Goal: Task Accomplishment & Management: Complete application form

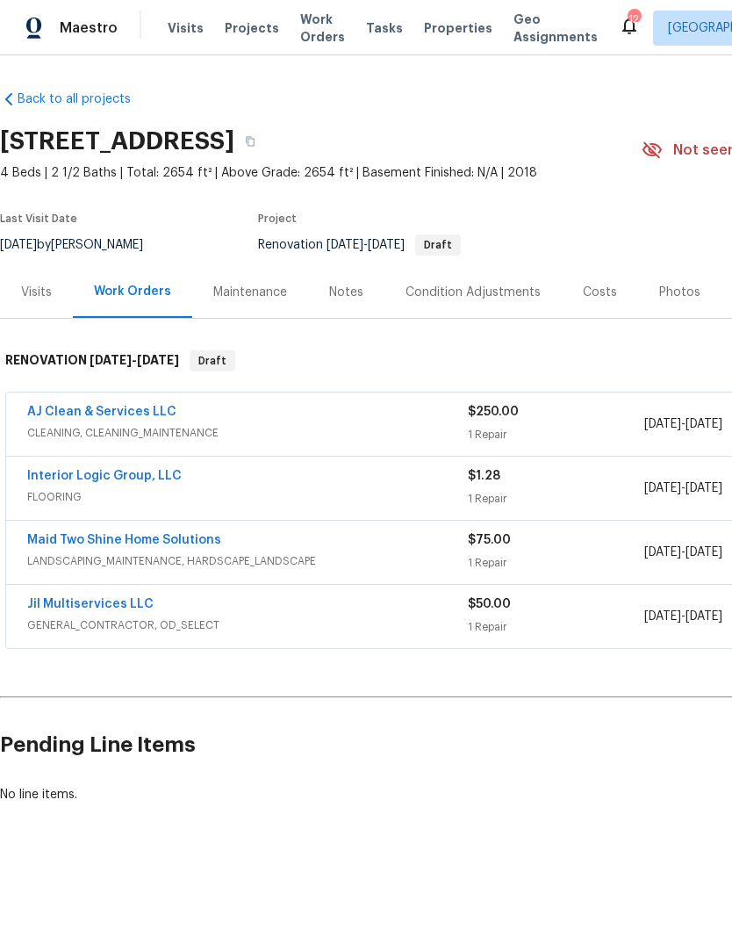
click at [100, 607] on link "Jil Multiservices LLC" at bounding box center [90, 604] width 126 height 12
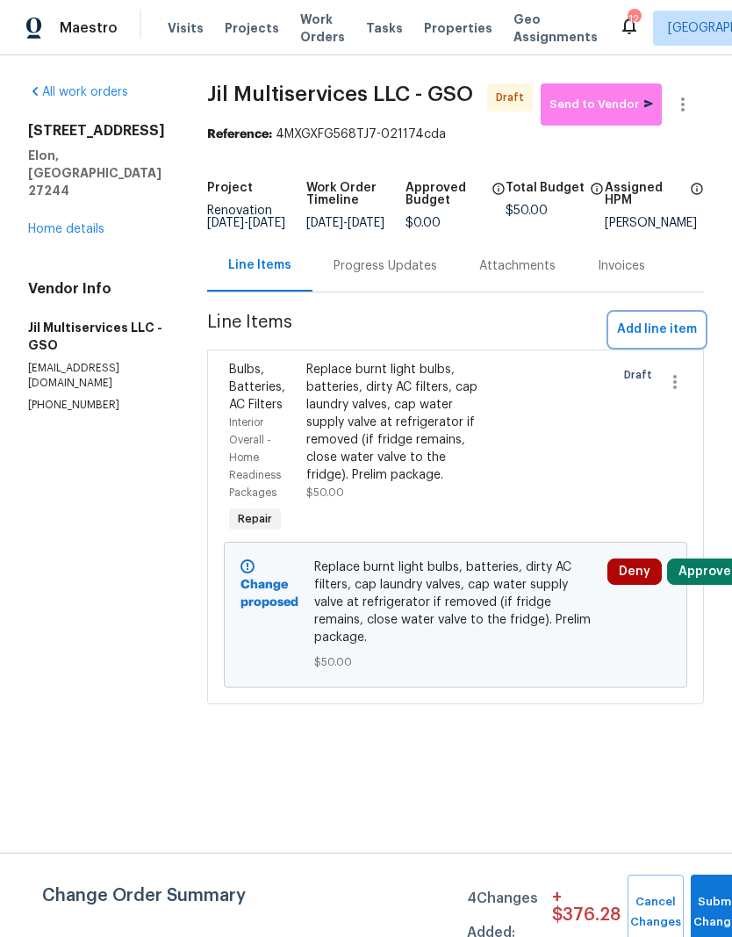
click at [660, 341] on span "Add line item" at bounding box center [657, 330] width 80 height 22
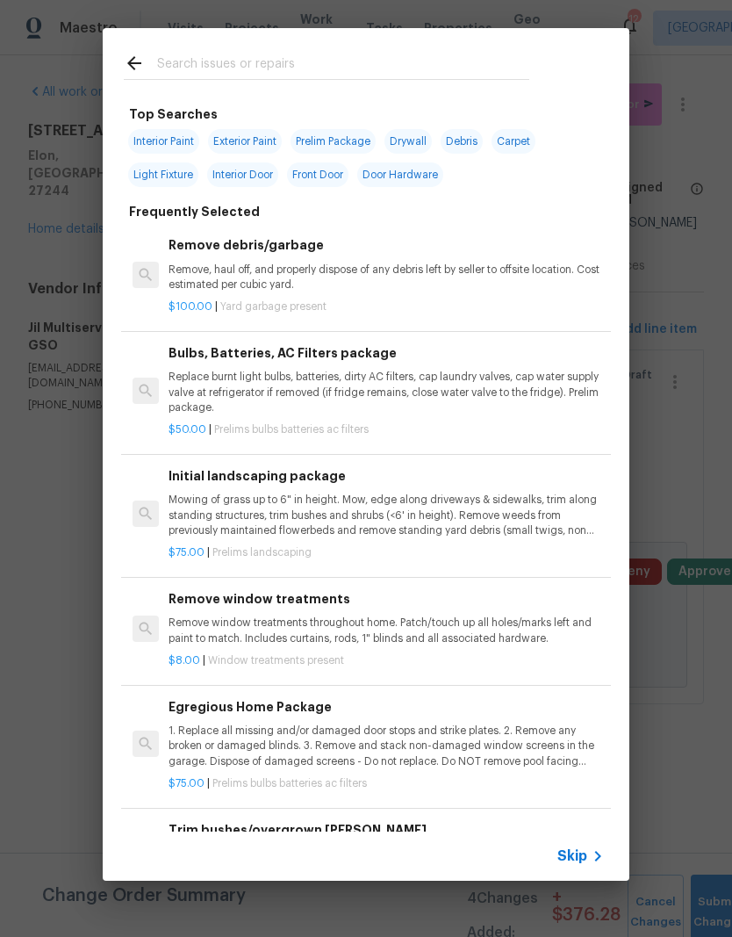
click at [234, 65] on input "text" at bounding box center [343, 66] width 372 height 26
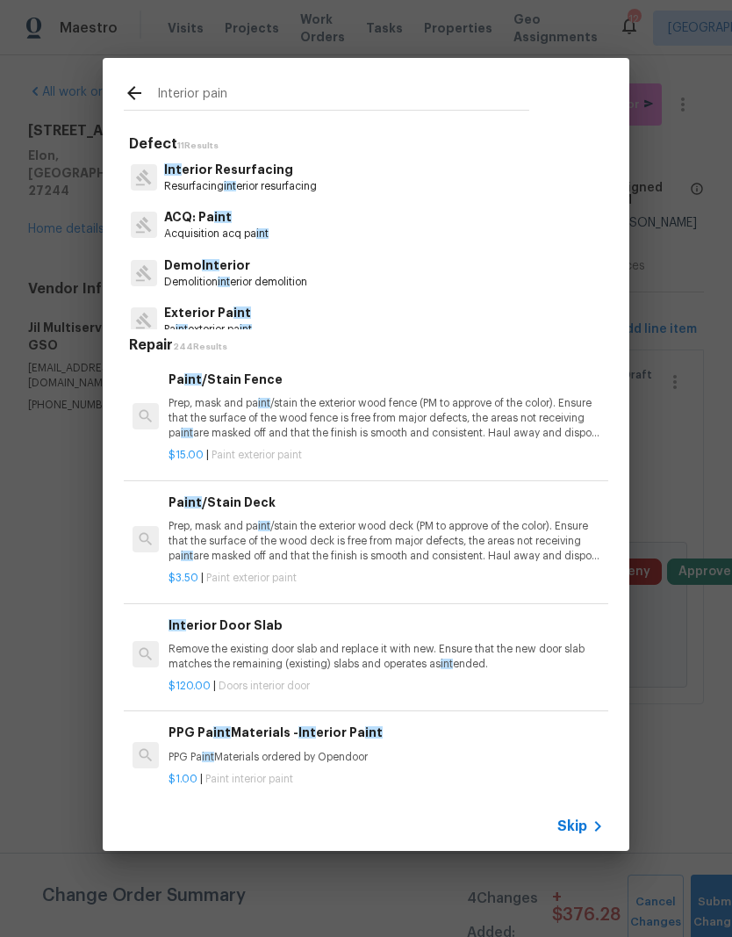
type input "Interior paint"
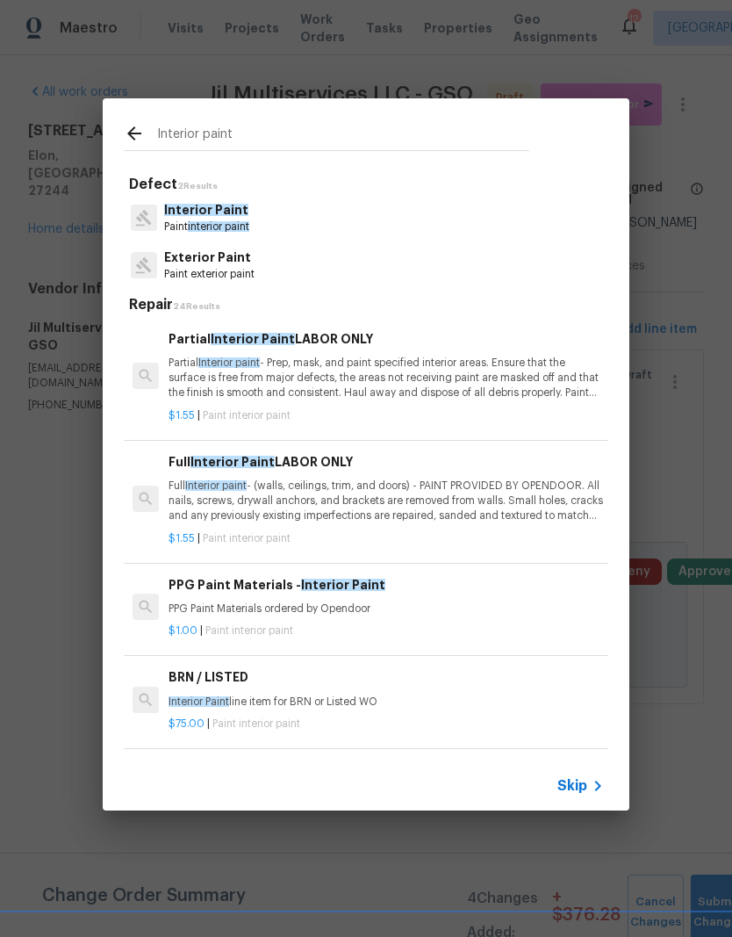
click at [183, 215] on span "Interior Paint" at bounding box center [206, 210] width 84 height 12
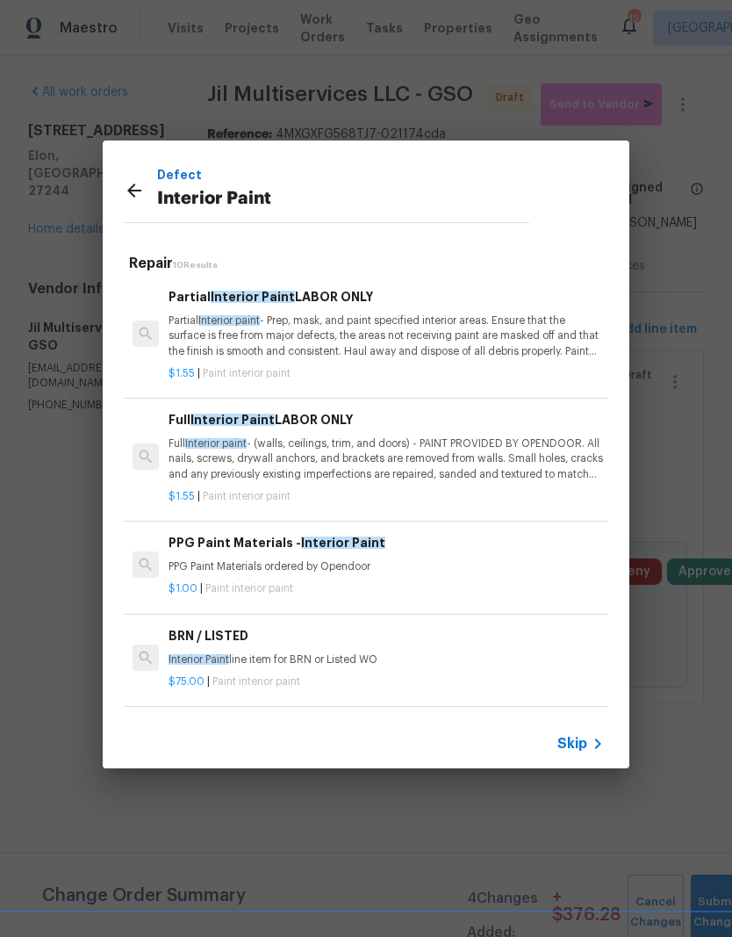
click at [216, 450] on p "Full Interior paint - (walls, ceilings, trim, and doors) - PAINT PROVIDED BY OP…" at bounding box center [386, 458] width 435 height 45
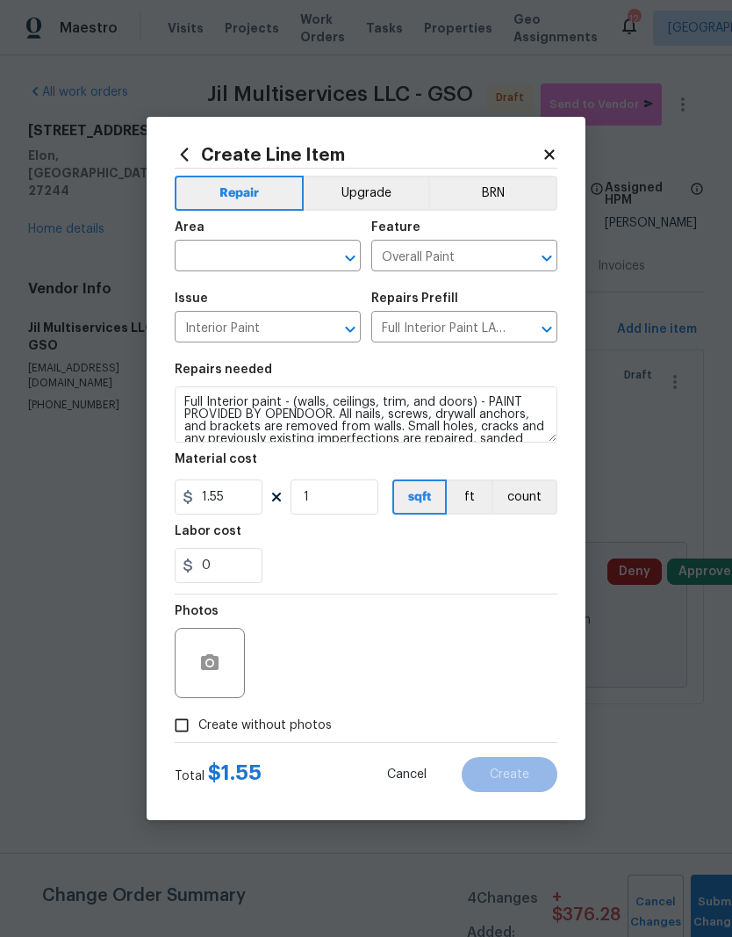
click at [228, 259] on input "text" at bounding box center [243, 257] width 137 height 27
click at [252, 325] on li "Interior Overall" at bounding box center [268, 325] width 186 height 29
type input "Interior Overall"
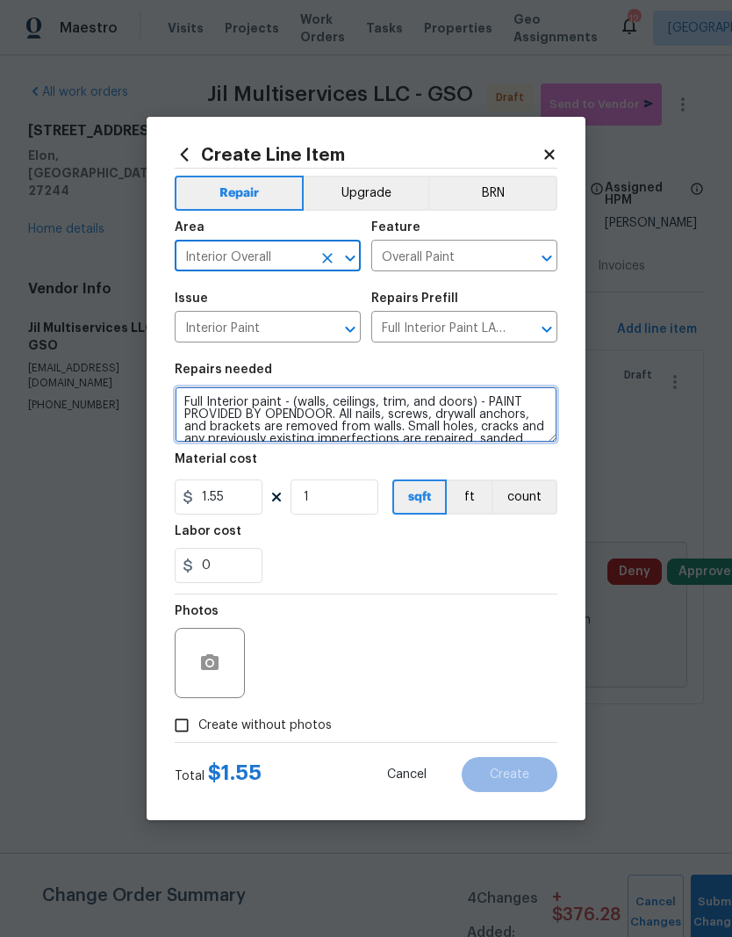
click at [364, 397] on textarea "Full Interior paint - (walls, ceilings, trim, and doors) - PAINT PROVIDED BY OP…" at bounding box center [366, 414] width 383 height 56
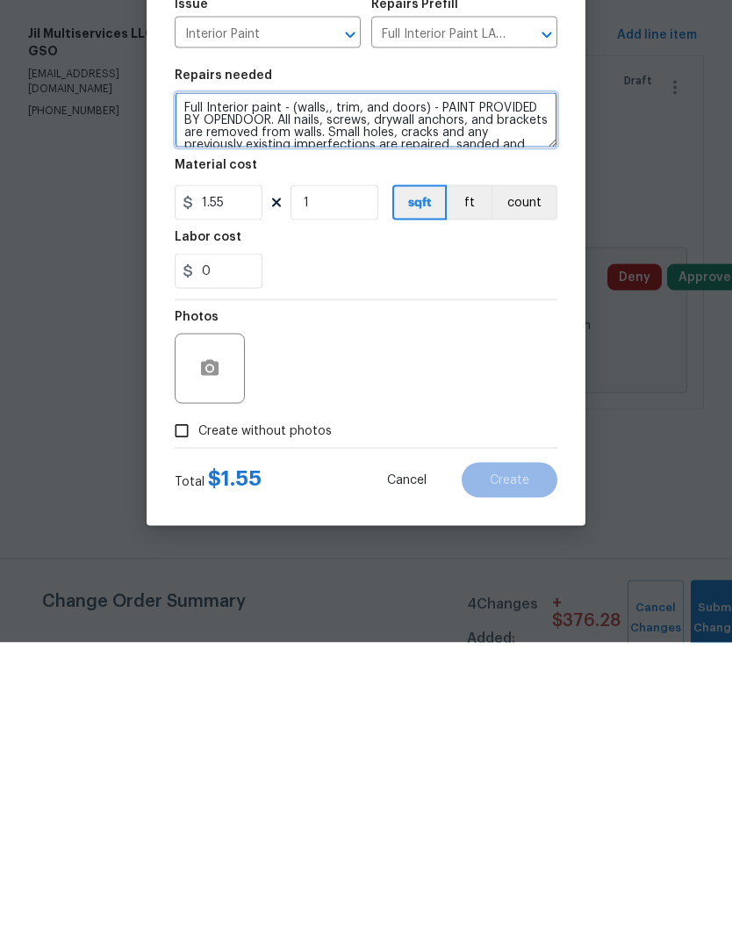
type textarea "Full Interior paint - (walls,, trim, and doors) - PAINT PROVIDED BY OPENDOOR. A…"
click at [191, 708] on input "Create without photos" at bounding box center [181, 724] width 33 height 33
checkbox input "true"
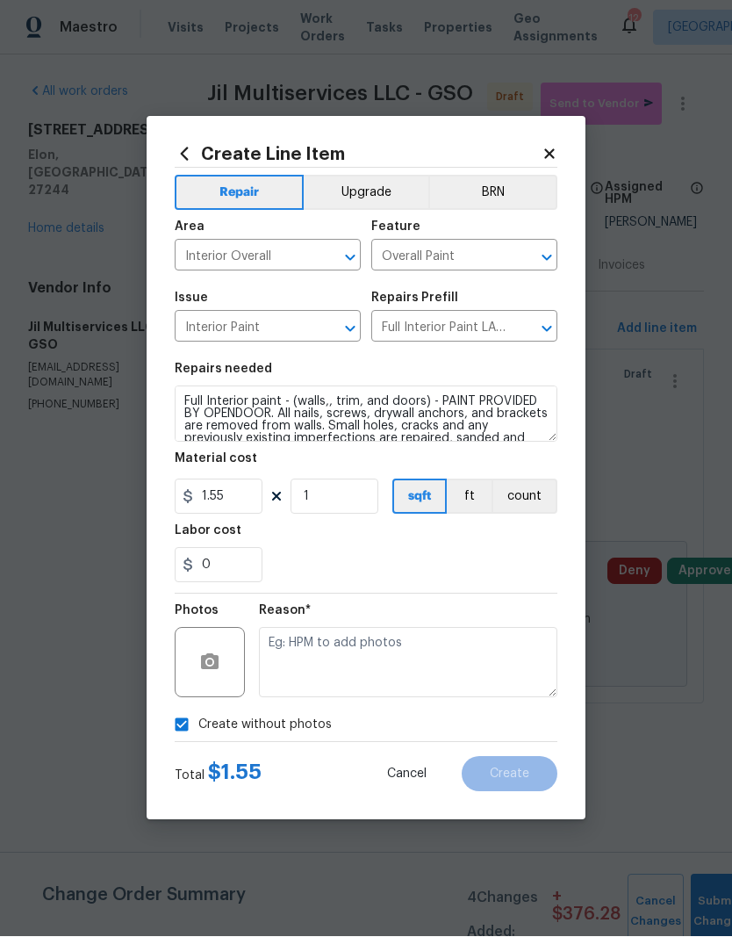
click at [305, 668] on textarea at bounding box center [408, 663] width 298 height 70
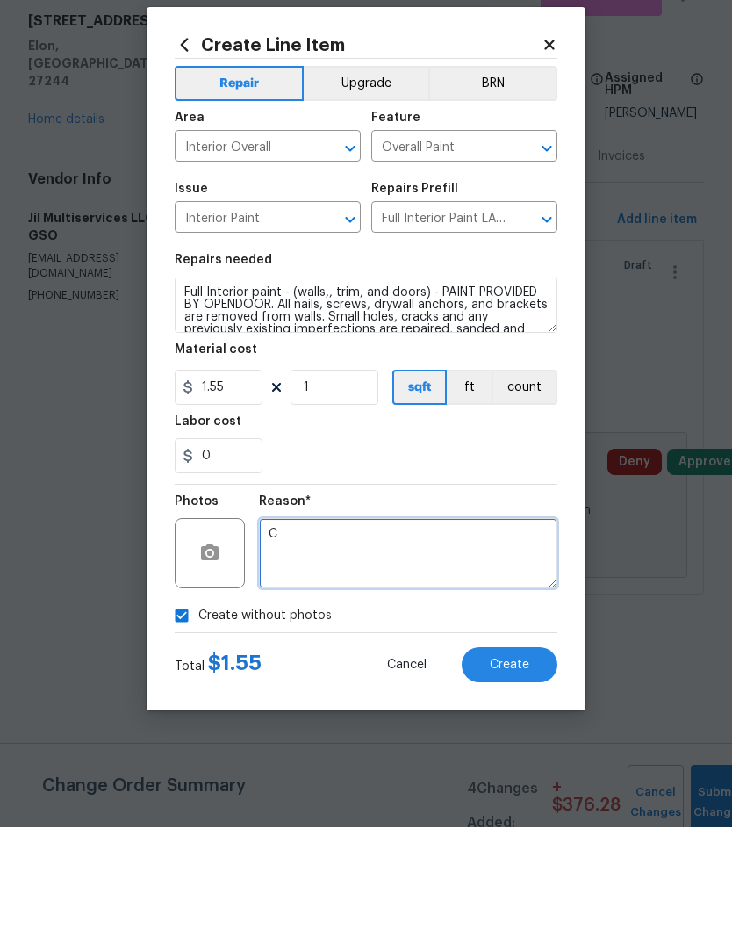
type textarea "C"
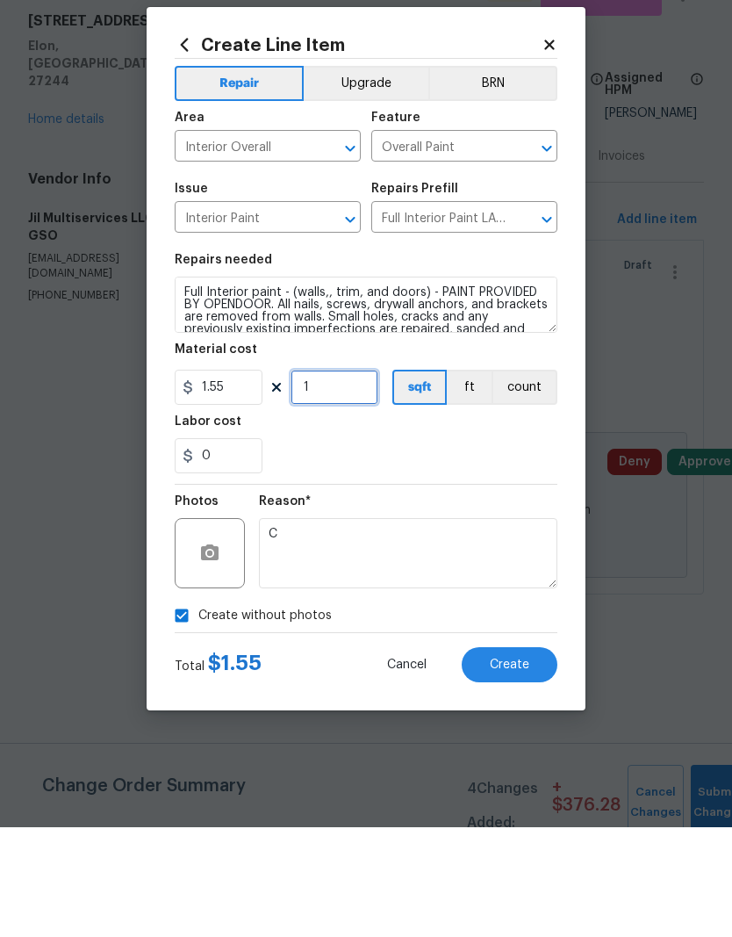
click at [342, 479] on input "1" at bounding box center [335, 496] width 88 height 35
type input "2637"
click at [427, 525] on div "Labor cost" at bounding box center [366, 536] width 383 height 23
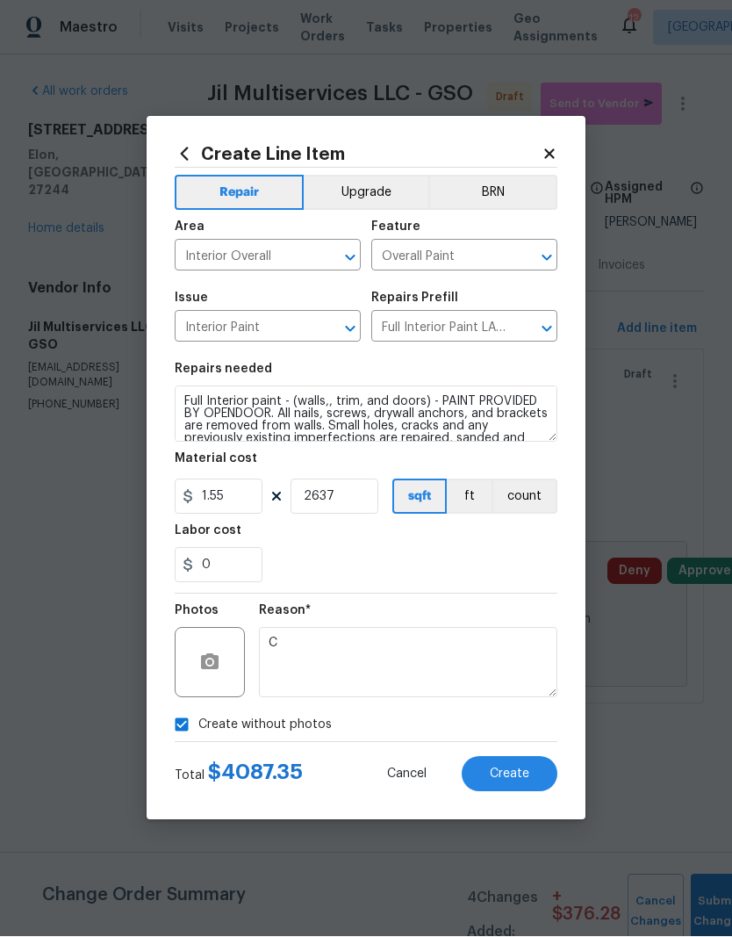
click at [513, 762] on button "Create" at bounding box center [510, 774] width 96 height 35
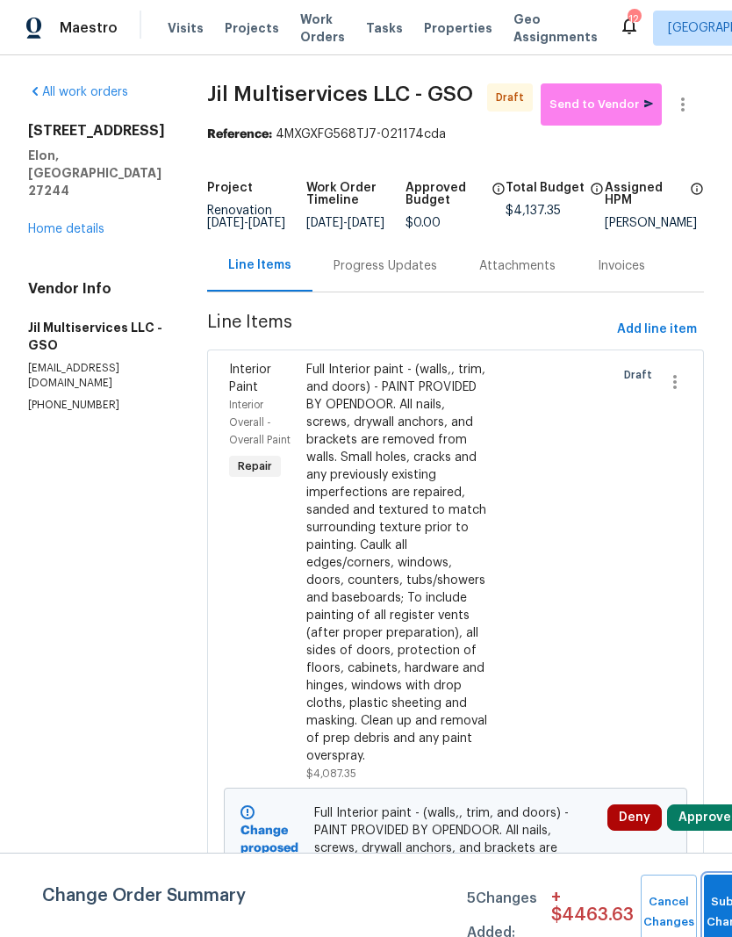
click at [713, 910] on span "Submit Changes" at bounding box center [732, 912] width 39 height 40
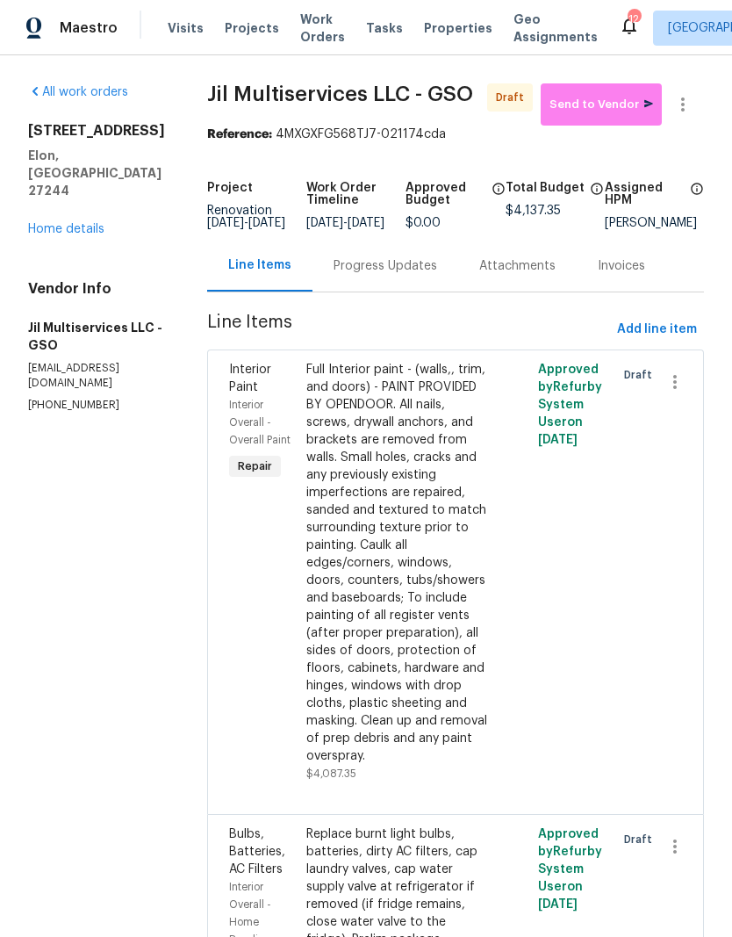
click at [42, 223] on link "Home details" at bounding box center [66, 229] width 76 height 12
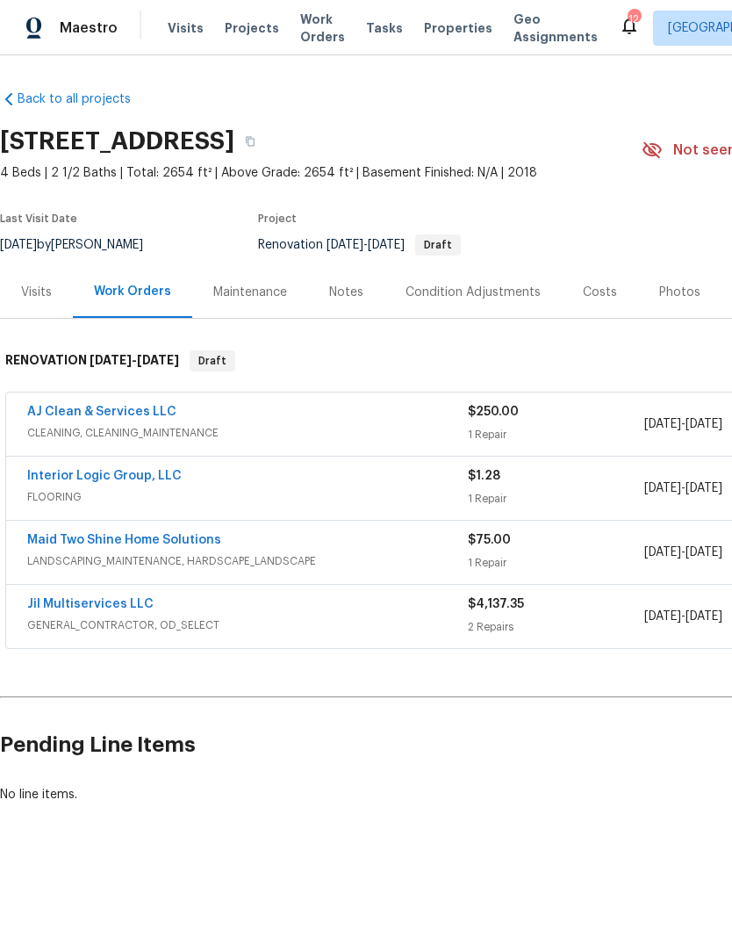
click at [108, 479] on link "Interior Logic Group, LLC" at bounding box center [104, 476] width 155 height 12
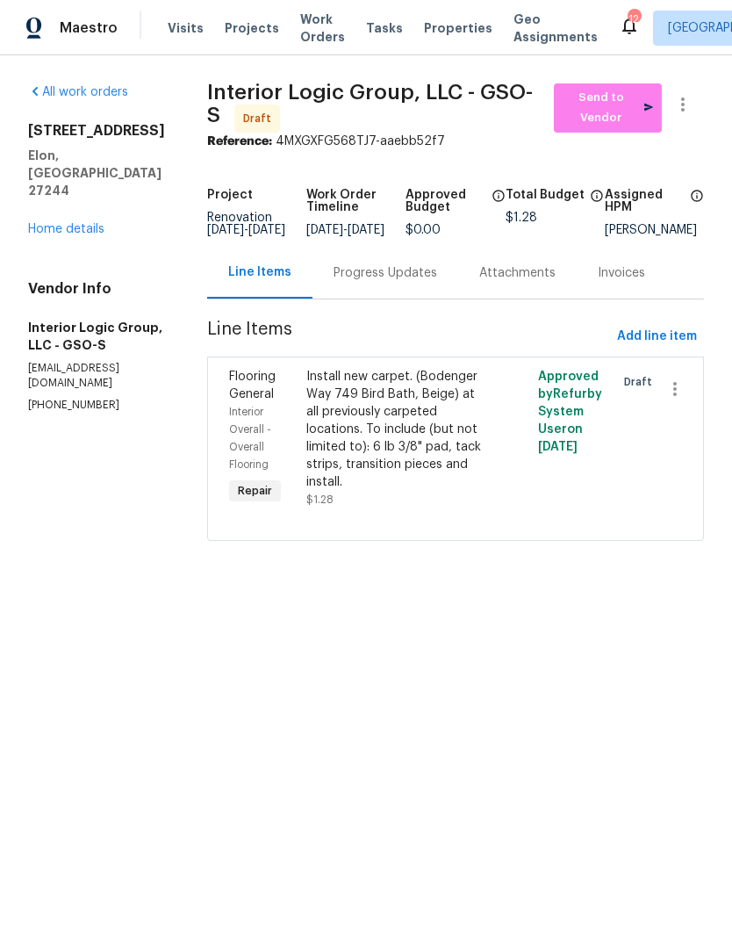
click at [417, 282] on div "Progress Updates" at bounding box center [386, 273] width 104 height 18
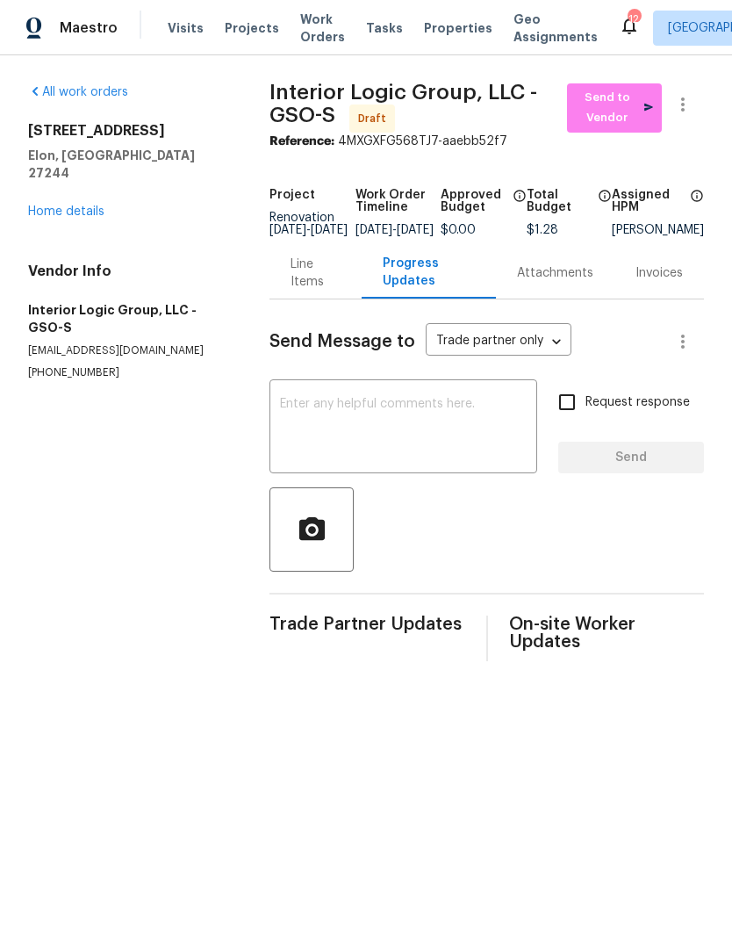
click at [347, 396] on div "x ​" at bounding box center [404, 429] width 268 height 90
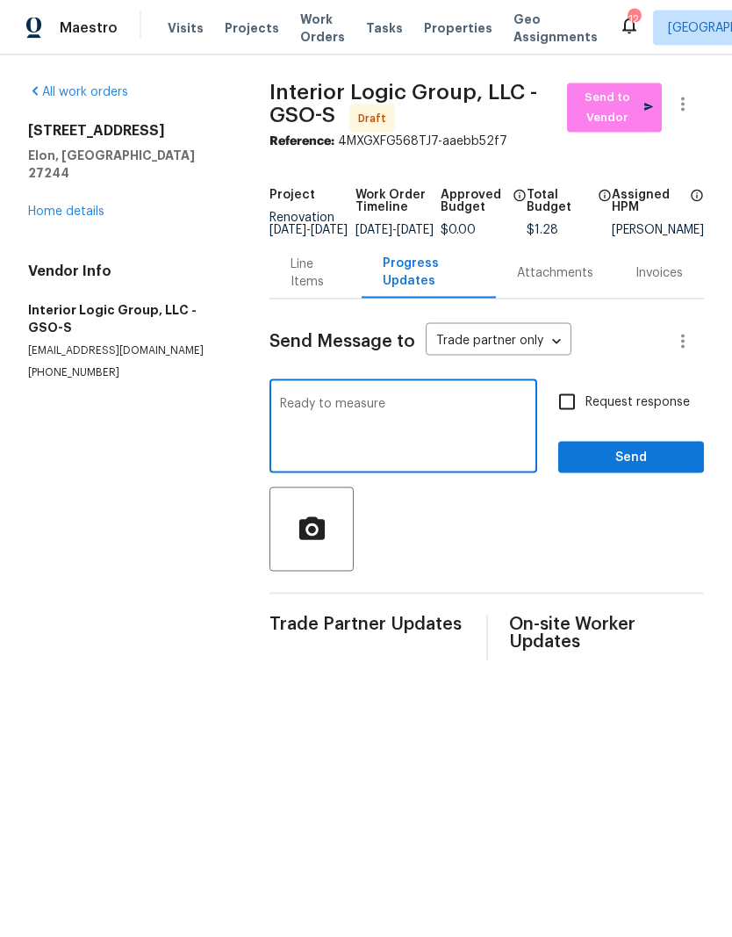
type textarea "Ready to measure"
click at [623, 455] on button "Send" at bounding box center [631, 458] width 146 height 32
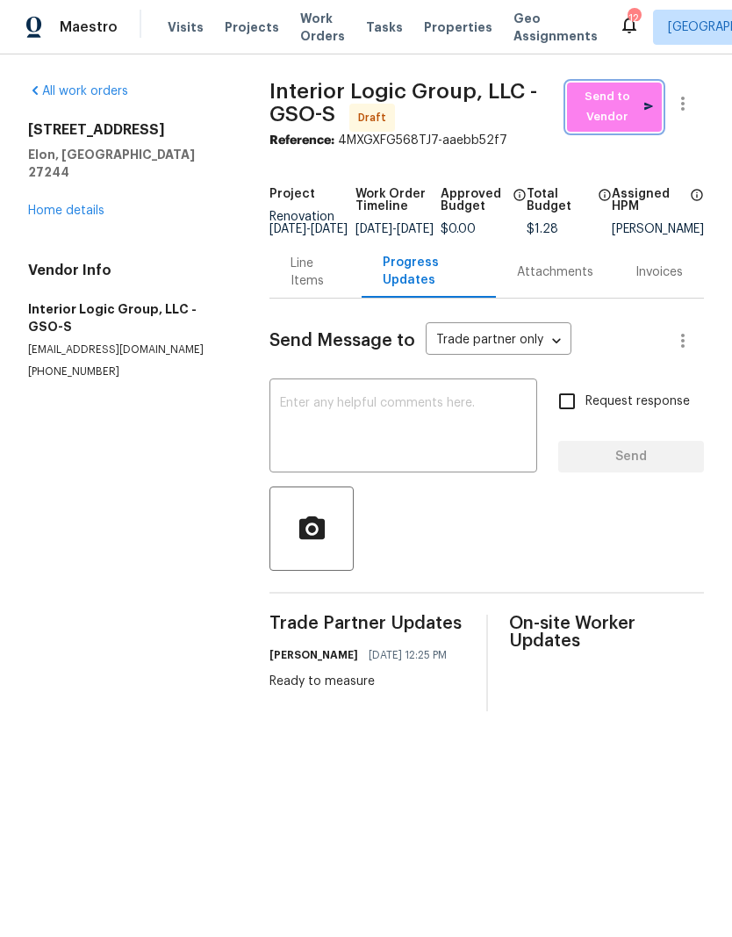
click at [610, 106] on span "Send to Vendor" at bounding box center [614, 108] width 77 height 40
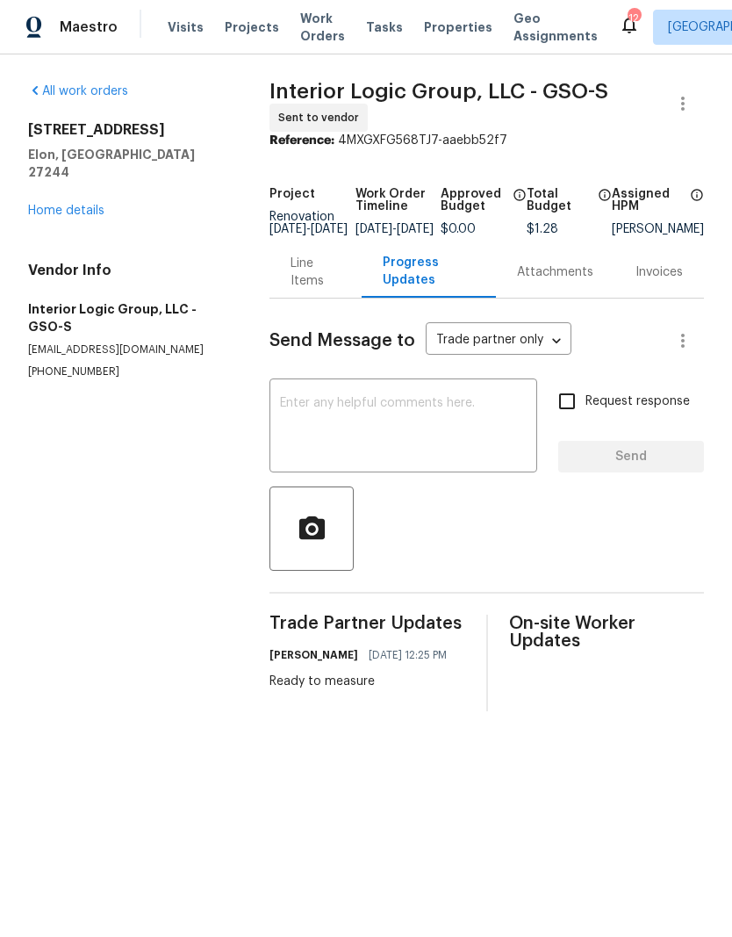
click at [46, 205] on link "Home details" at bounding box center [66, 211] width 76 height 12
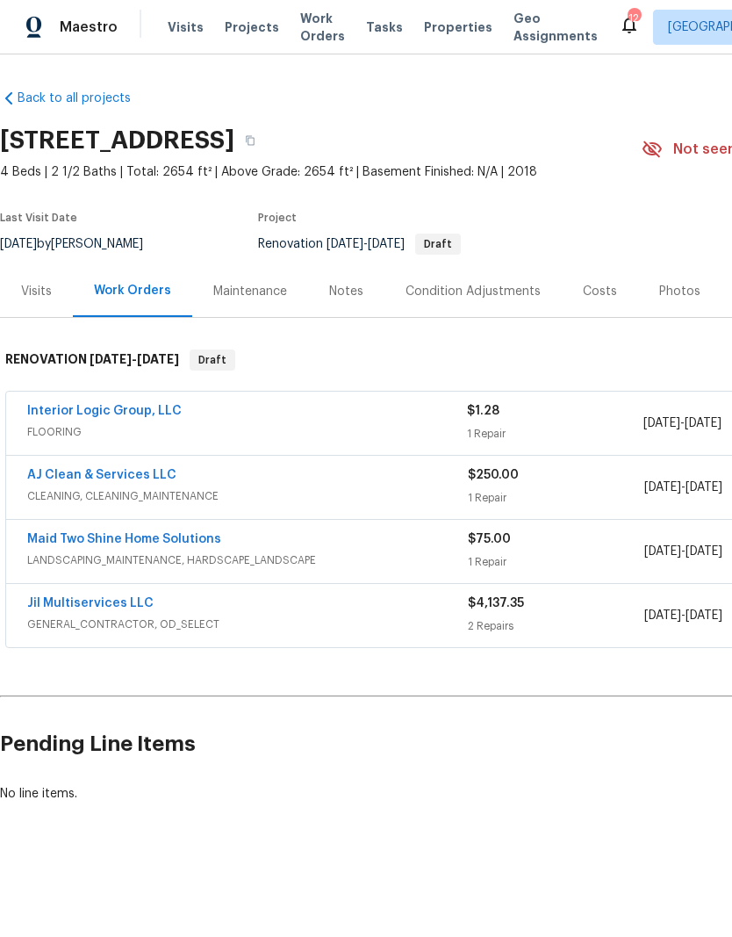
click at [82, 478] on link "AJ Clean & Services LLC" at bounding box center [101, 476] width 149 height 12
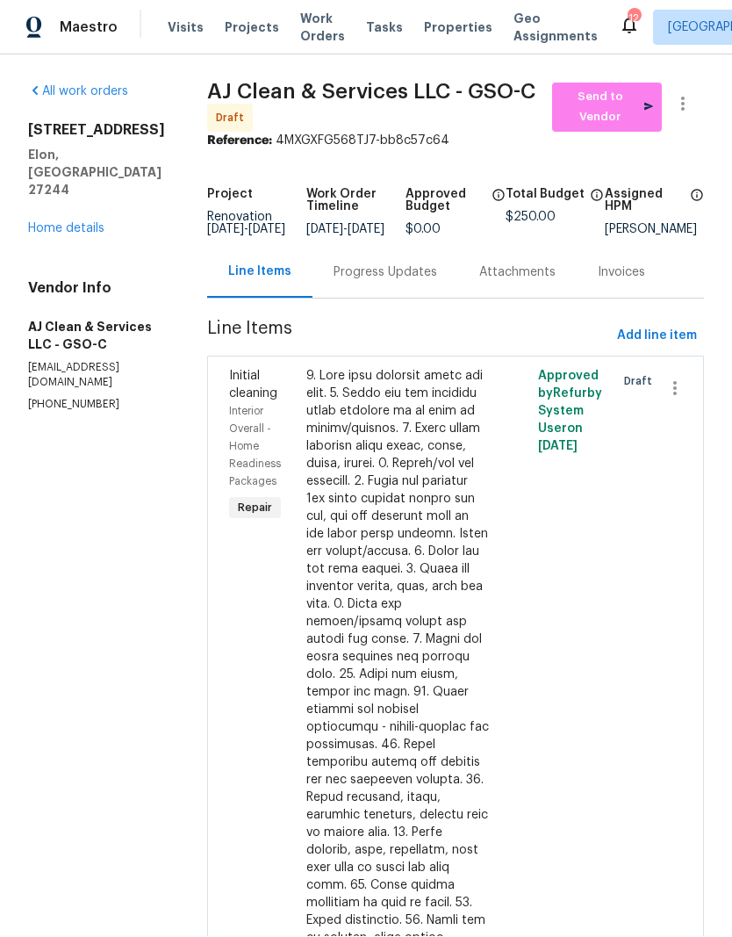
scroll to position [1, 0]
click at [399, 280] on div "Progress Updates" at bounding box center [386, 273] width 104 height 18
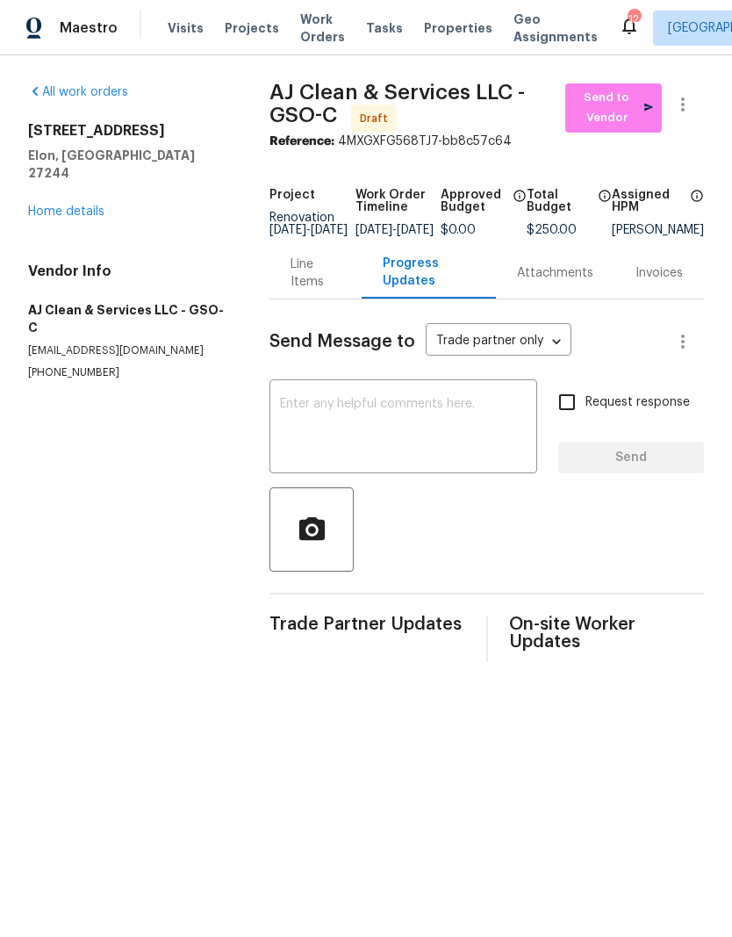
click at [364, 435] on textarea at bounding box center [403, 428] width 247 height 61
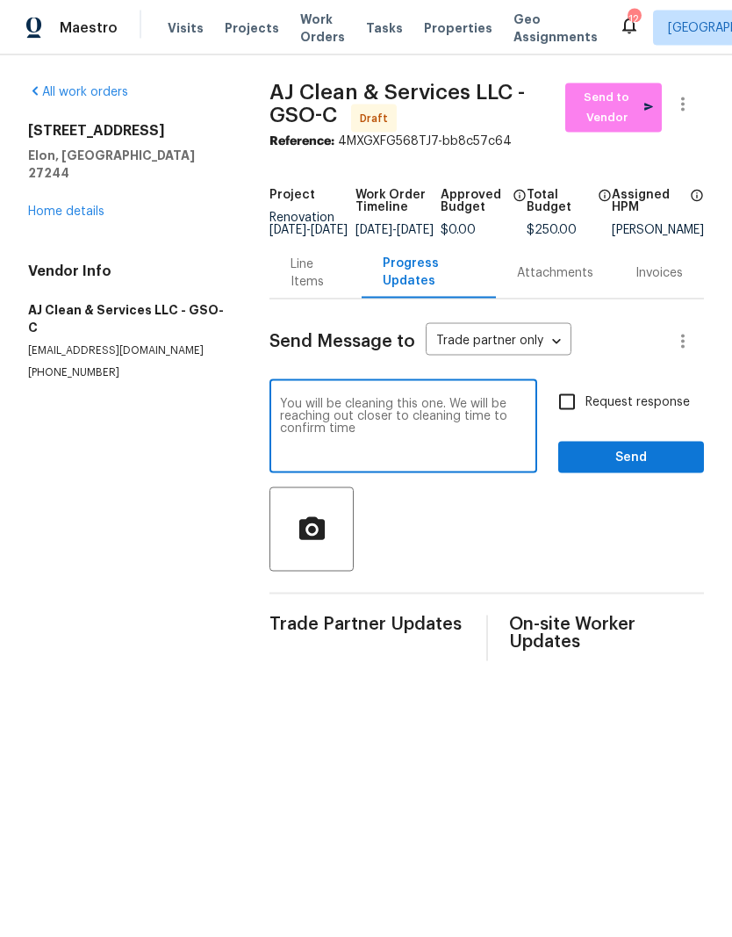
type textarea "You will be cleaning this one. We will be reaching out closer to cleaning time …"
click at [614, 459] on span "Send" at bounding box center [631, 458] width 118 height 22
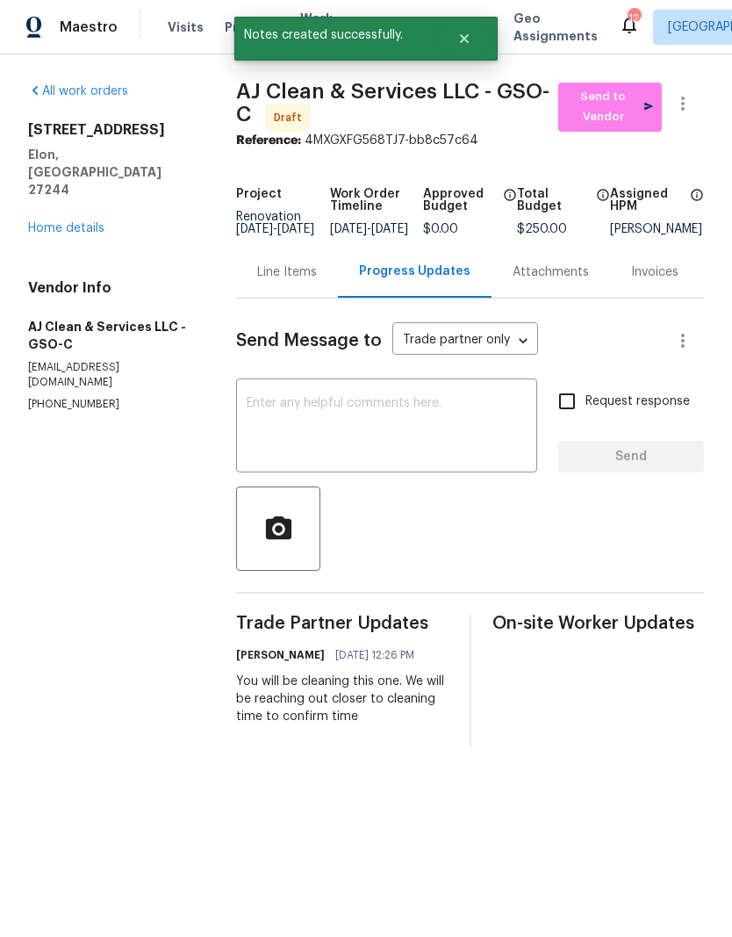
click at [77, 223] on link "Home details" at bounding box center [66, 229] width 76 height 12
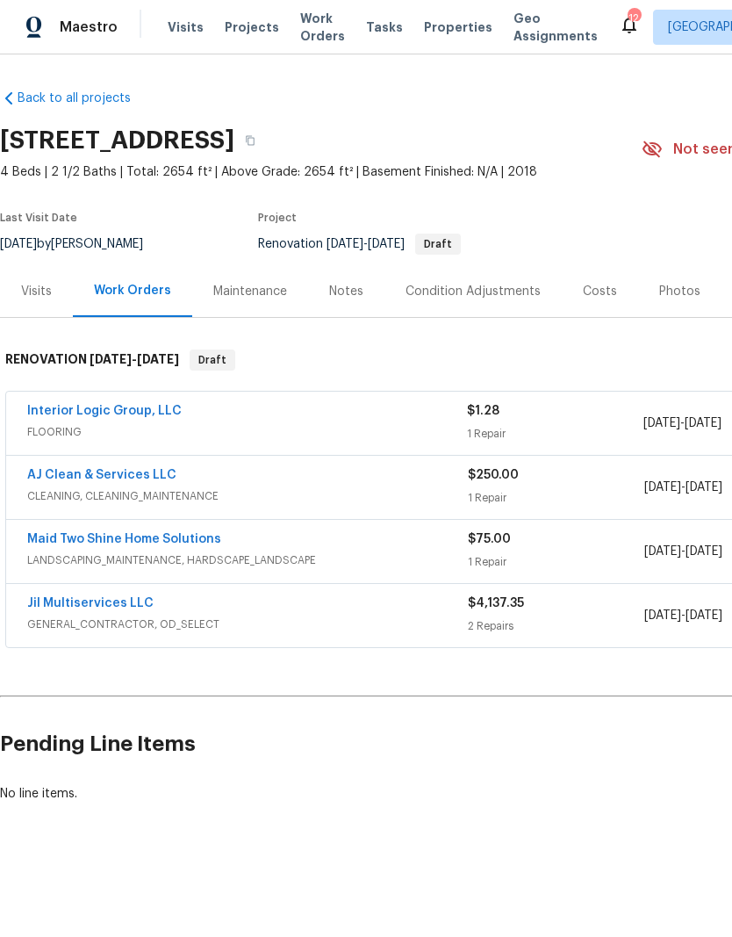
click at [148, 542] on link "Maid Two Shine Home Solutions" at bounding box center [124, 540] width 194 height 12
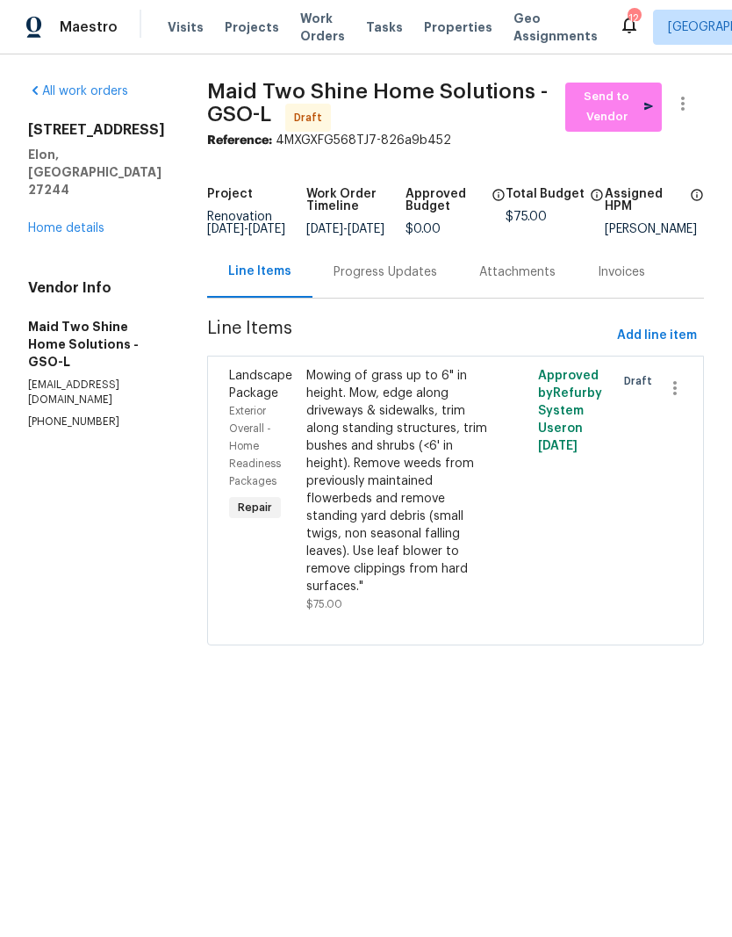
click at [431, 282] on div "Progress Updates" at bounding box center [386, 273] width 104 height 18
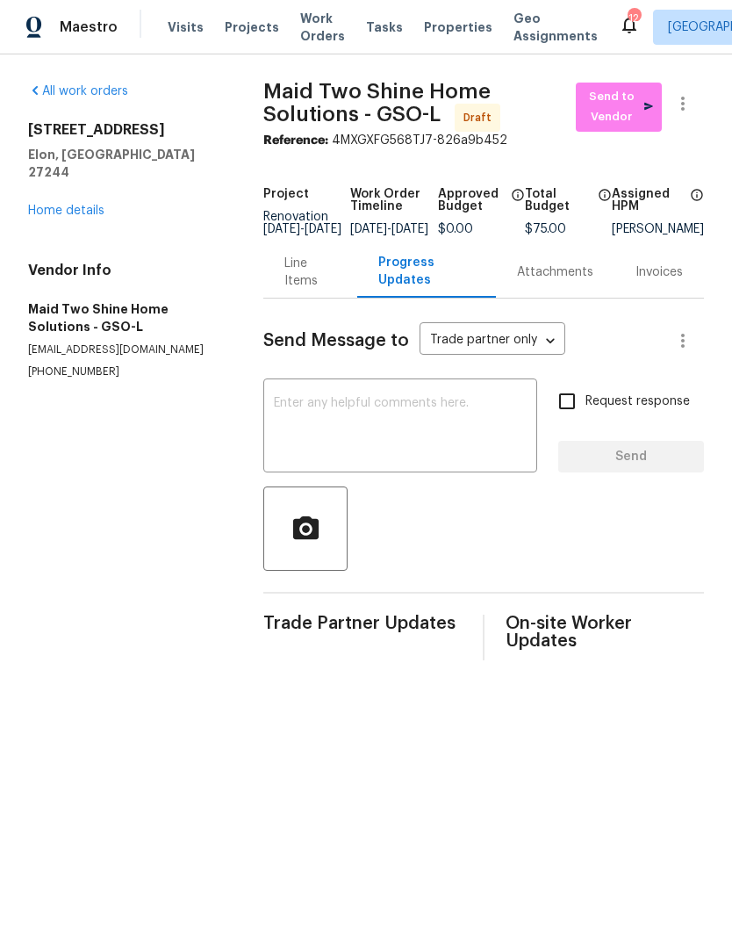
click at [334, 409] on textarea at bounding box center [400, 428] width 253 height 61
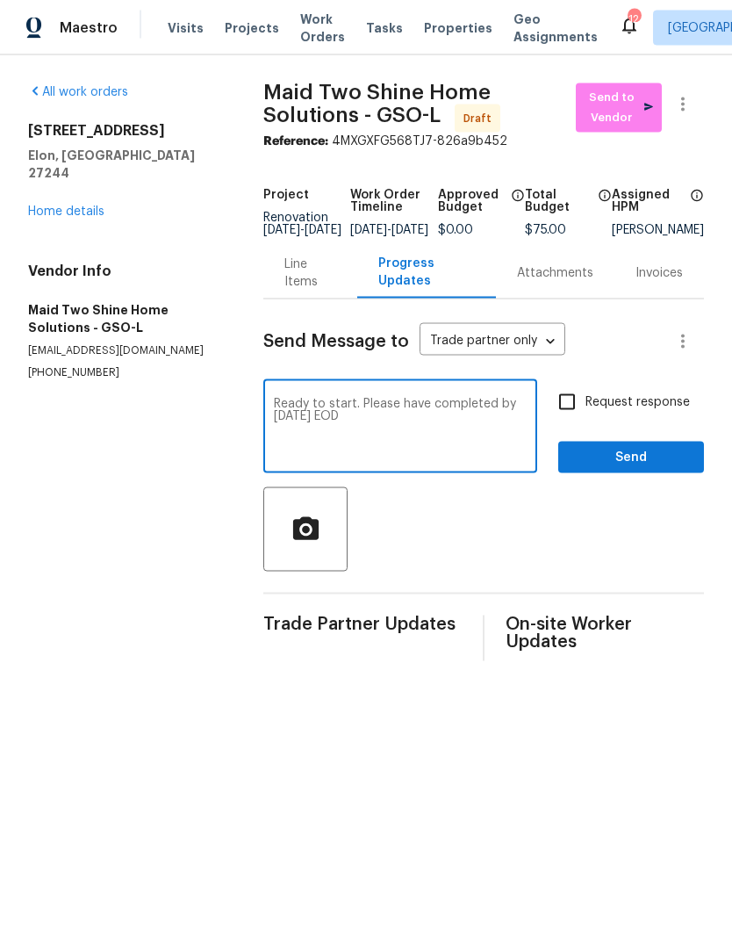
type textarea "Ready to start. Please have completed by [DATE] EOD"
click at [568, 419] on input "Request response" at bounding box center [567, 402] width 37 height 37
checkbox input "true"
click at [605, 464] on span "Send" at bounding box center [631, 458] width 118 height 22
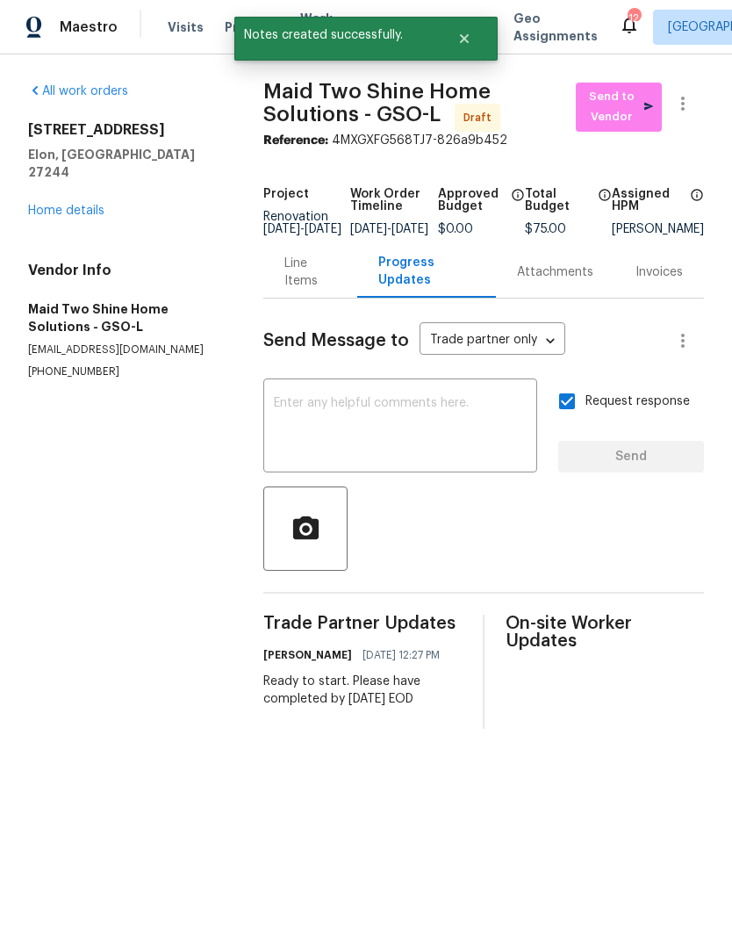
click at [71, 205] on link "Home details" at bounding box center [66, 211] width 76 height 12
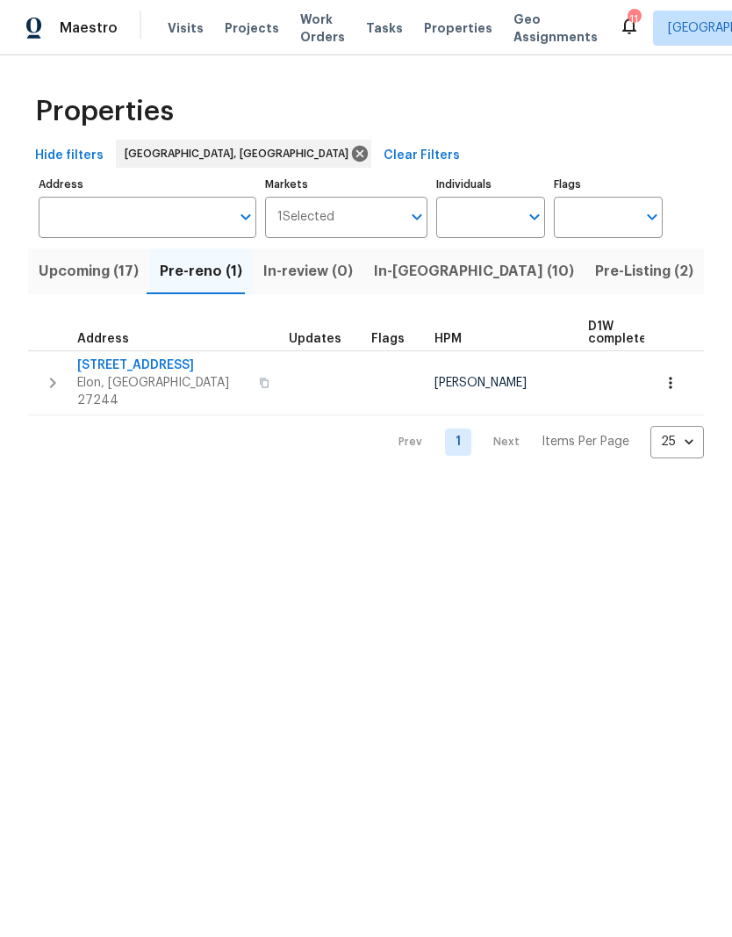
click at [183, 30] on span "Visits" at bounding box center [186, 28] width 36 height 18
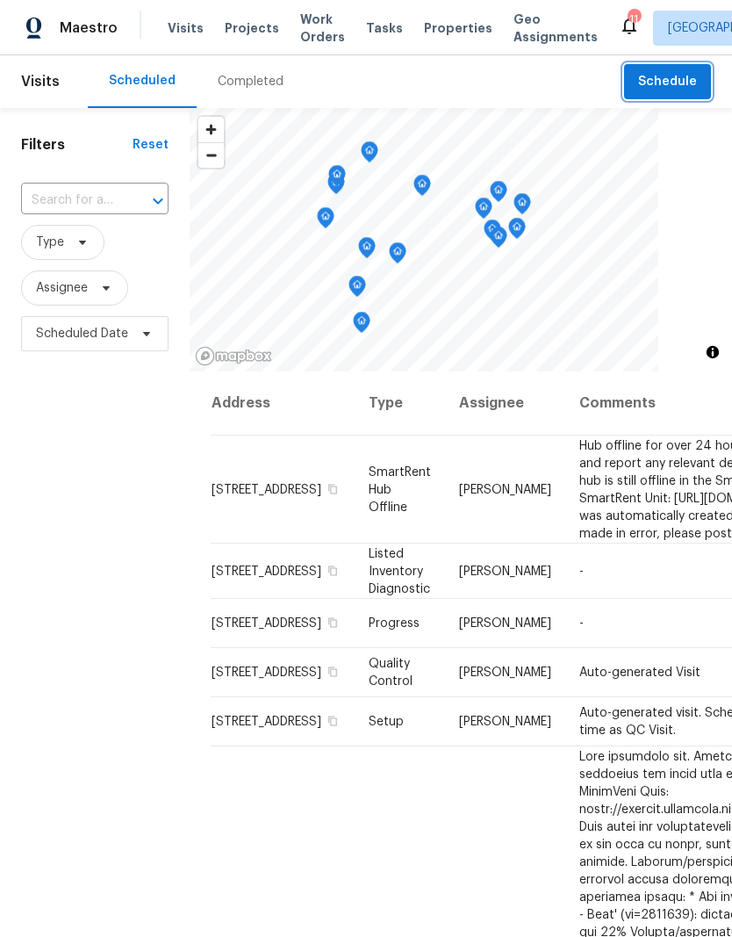
click at [676, 85] on span "Schedule" at bounding box center [667, 82] width 59 height 22
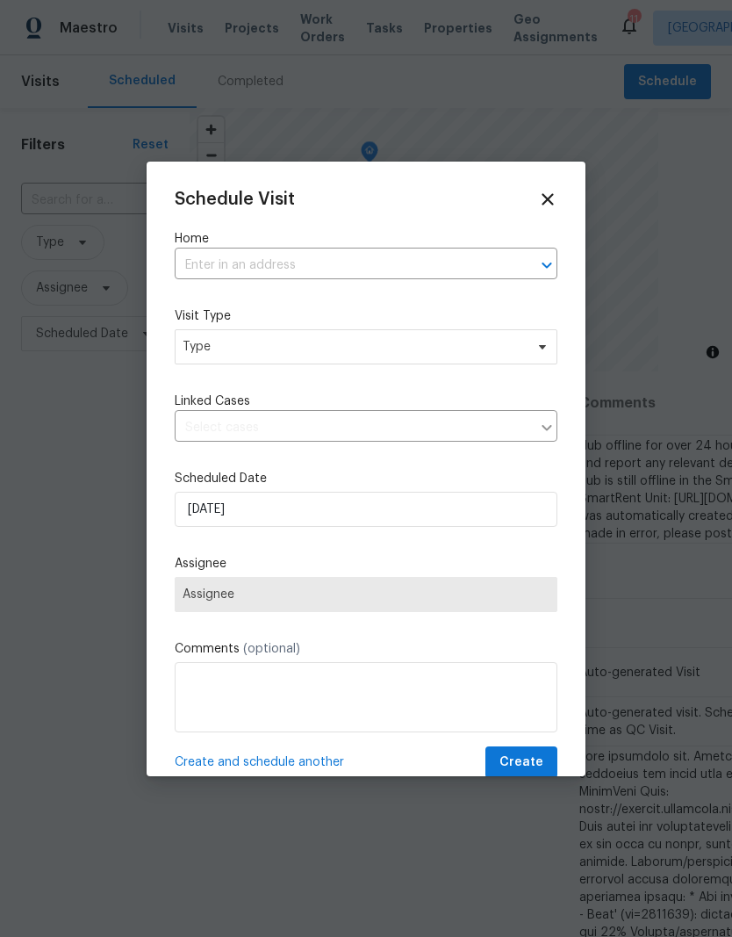
click at [307, 267] on input "text" at bounding box center [342, 265] width 334 height 27
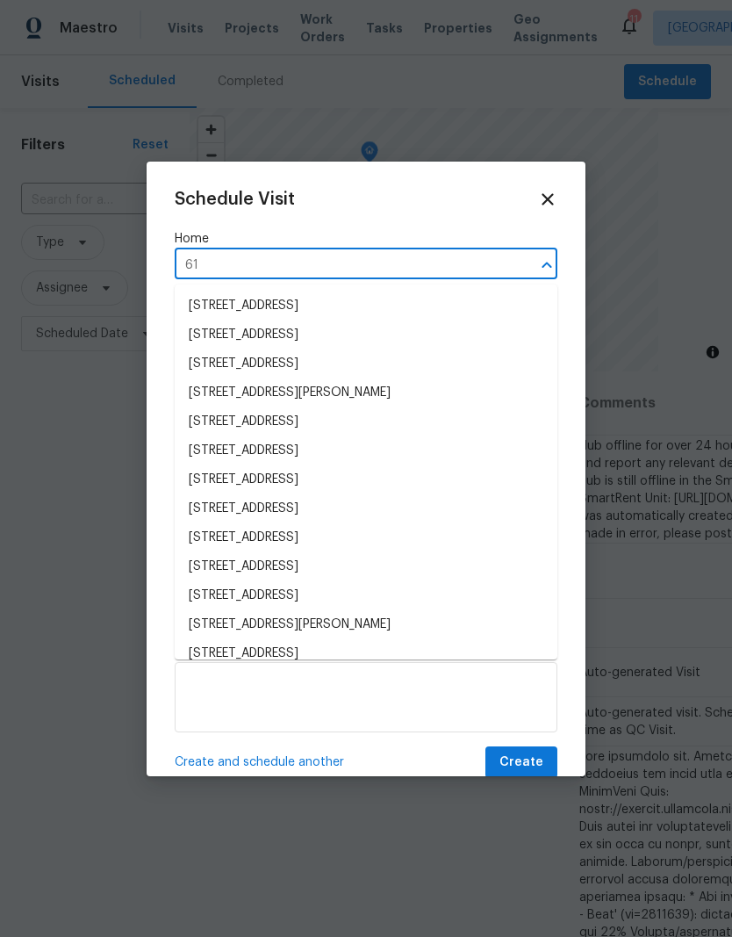
type input "6"
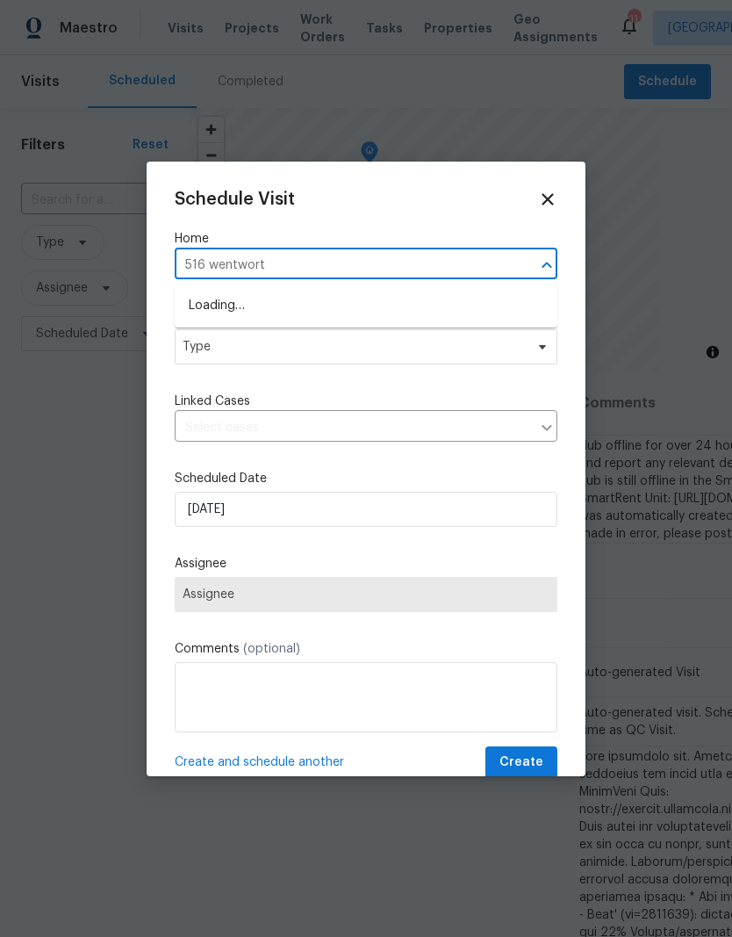
type input "516 wentworth"
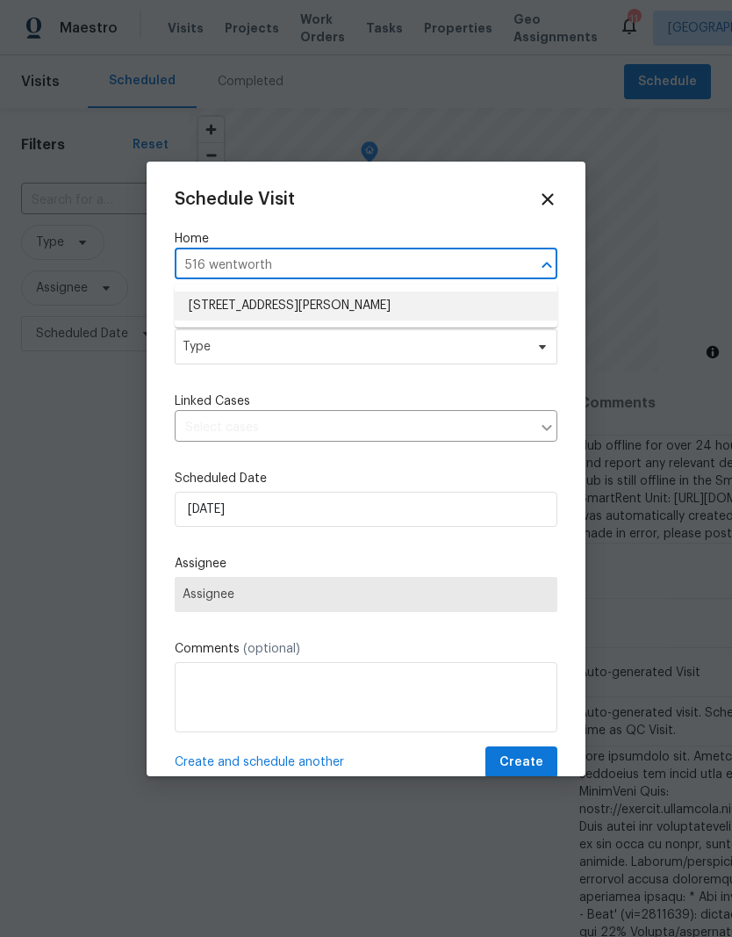
click at [337, 317] on li "516 Wentworth Dr, Graham, NC 27253" at bounding box center [366, 305] width 383 height 29
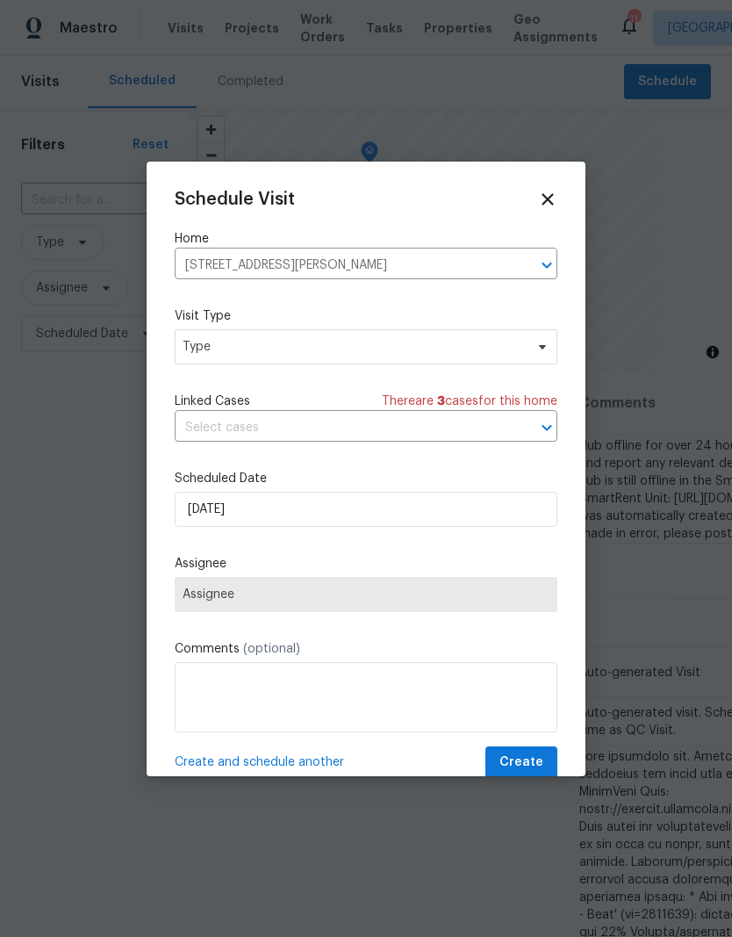
click at [359, 607] on span "Assignee" at bounding box center [366, 594] width 383 height 35
click at [304, 607] on span "Assignee" at bounding box center [366, 594] width 383 height 35
click at [485, 356] on span "Type" at bounding box center [354, 347] width 342 height 18
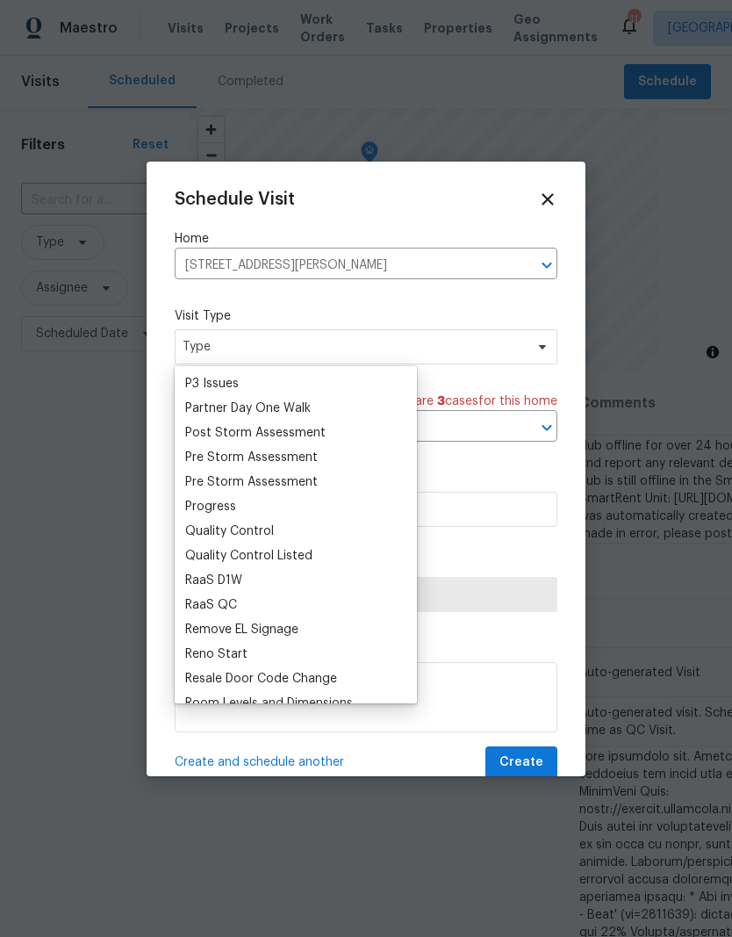
scroll to position [1069, 0]
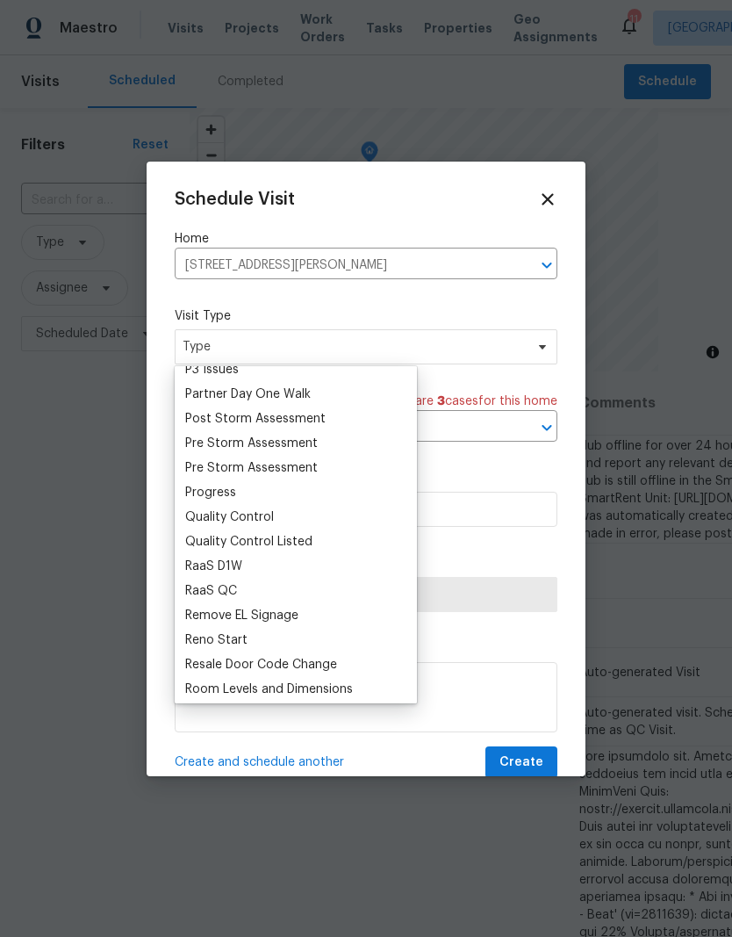
click at [234, 474] on div "Pre Storm Assessment" at bounding box center [251, 468] width 133 height 18
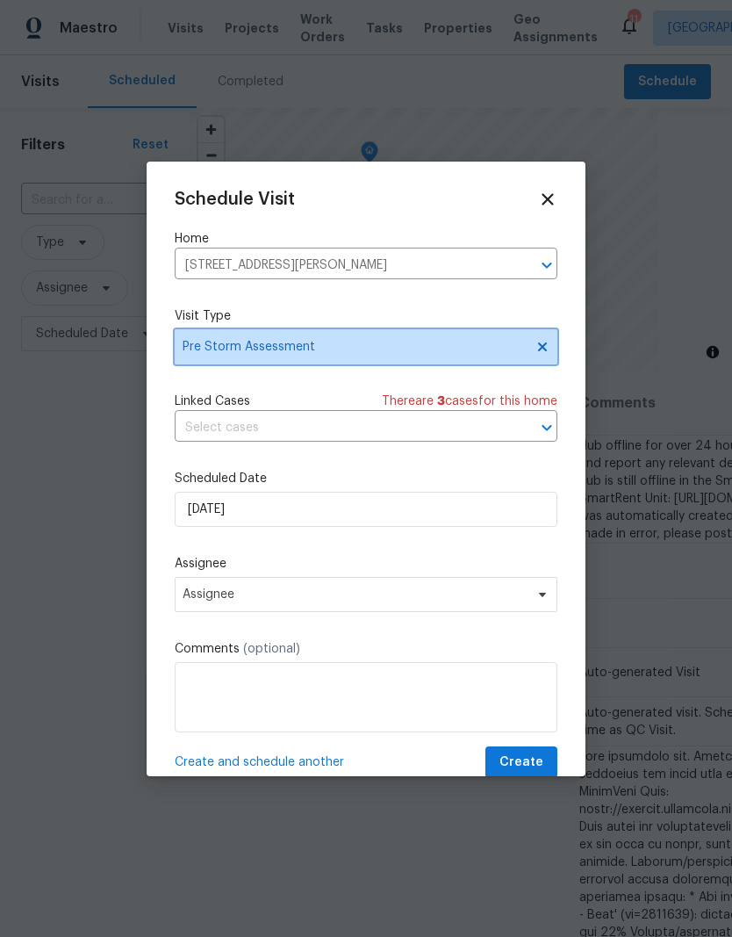
click at [318, 348] on span "Pre Storm Assessment" at bounding box center [354, 347] width 342 height 18
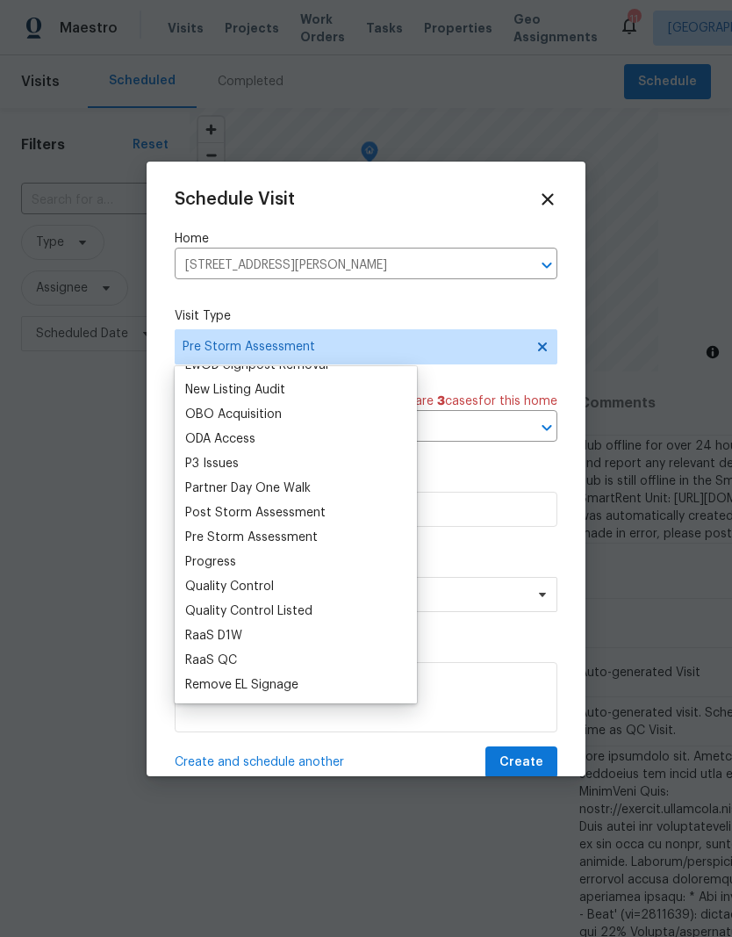
scroll to position [1002, 0]
click at [229, 561] on div "Progress" at bounding box center [210, 560] width 51 height 18
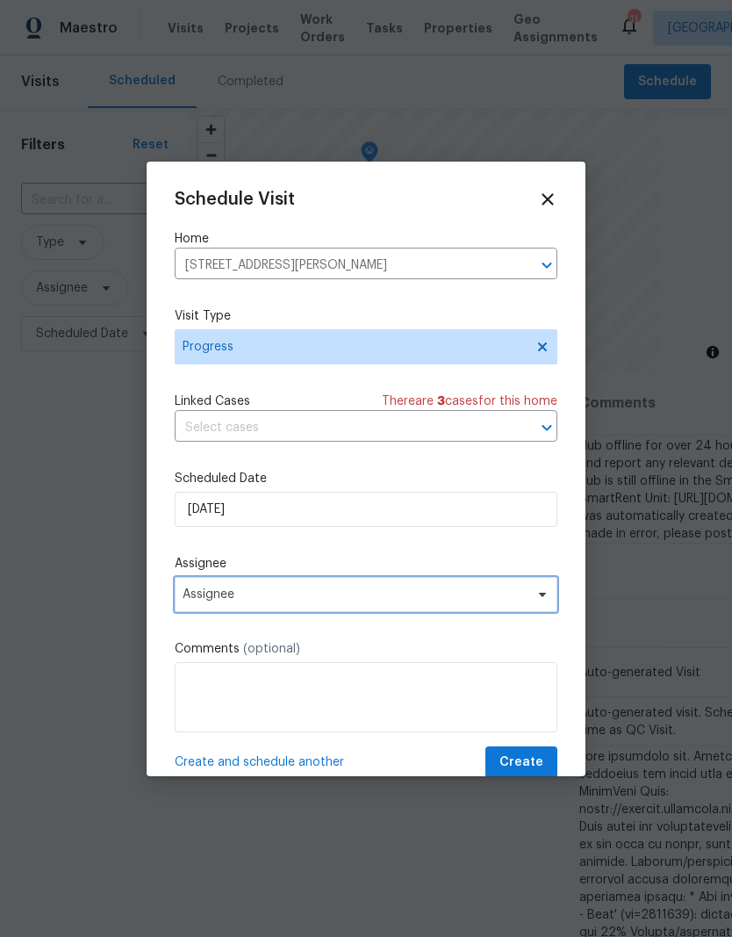
click at [252, 601] on span "Assignee" at bounding box center [355, 594] width 344 height 14
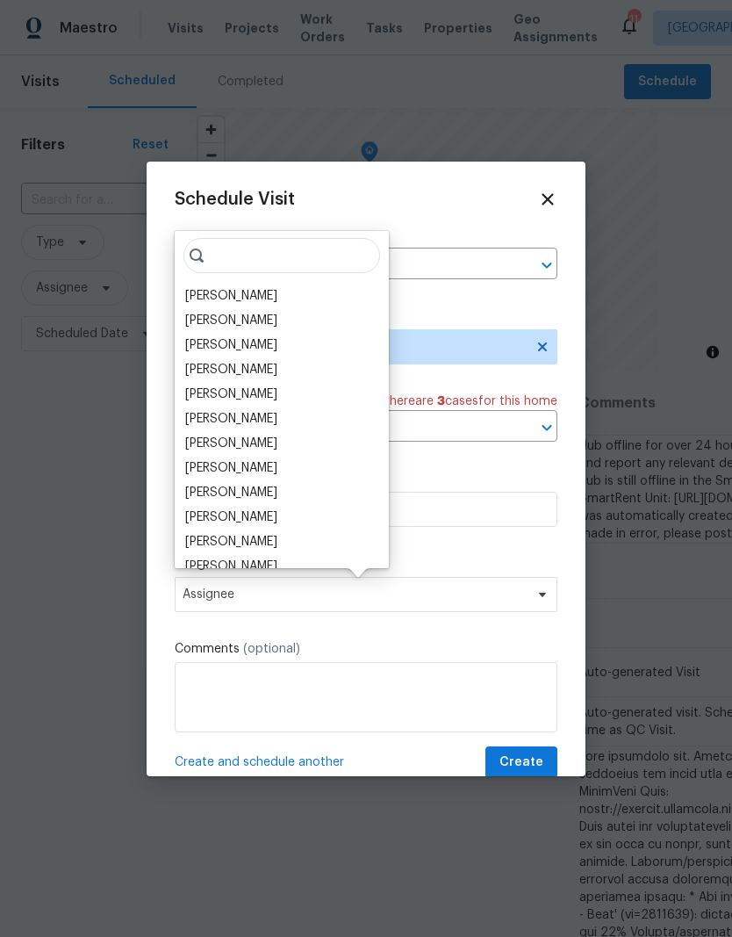
click at [258, 293] on div "[PERSON_NAME]" at bounding box center [282, 296] width 204 height 25
click at [221, 293] on div "[PERSON_NAME]" at bounding box center [231, 296] width 92 height 18
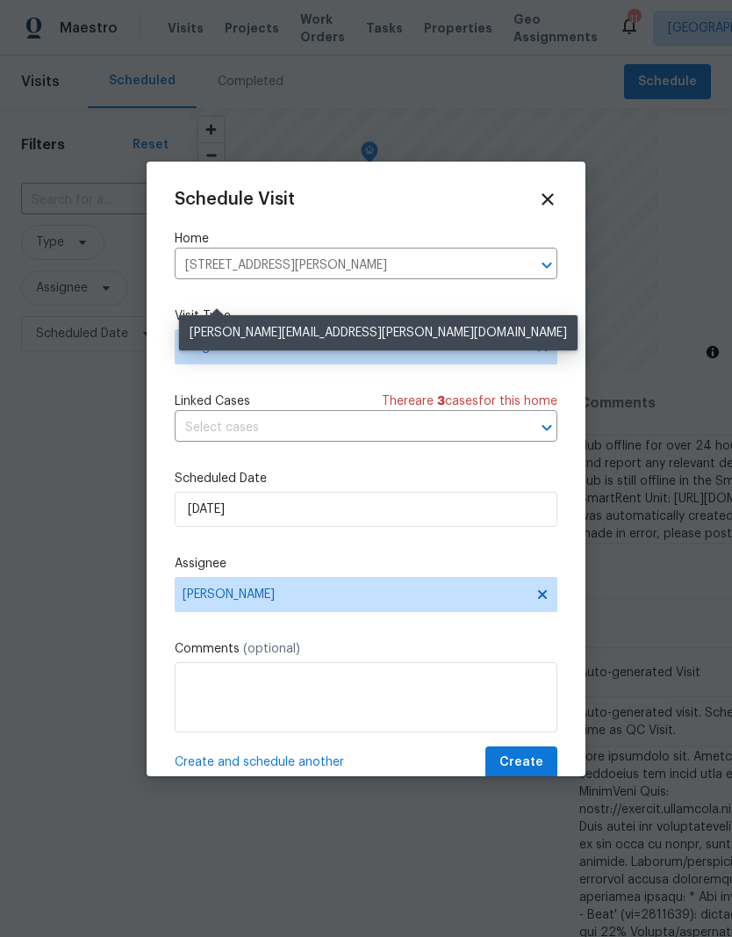
click at [220, 292] on div "Schedule Visit Home 516 Wentworth Dr, Graham, NC 27253 ​ Visit Type Progress Li…" at bounding box center [366, 484] width 383 height 589
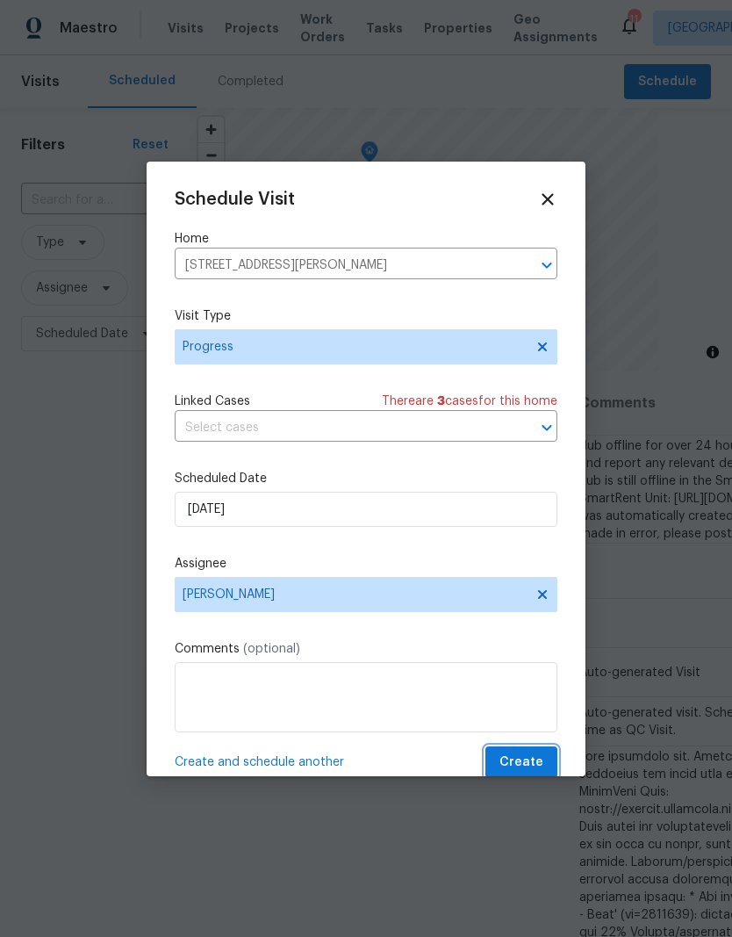
click at [520, 773] on span "Create" at bounding box center [522, 763] width 44 height 22
